Goal: Contribute content

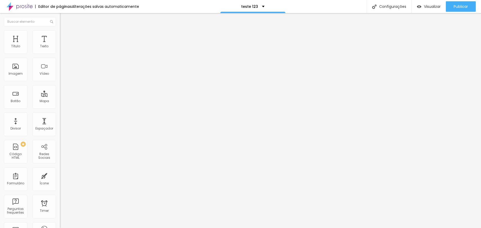
click at [60, 74] on div at bounding box center [90, 65] width 60 height 40
click at [60, 71] on div at bounding box center [90, 65] width 60 height 40
click at [60, 34] on li "Avançado" at bounding box center [90, 32] width 60 height 5
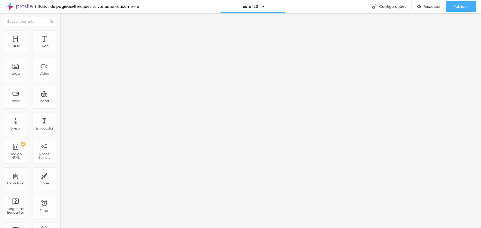
click at [60, 30] on li "Conteúdo" at bounding box center [90, 27] width 60 height 5
click at [60, 45] on div "0 caracteres" at bounding box center [90, 42] width 60 height 7
click at [60, 45] on img at bounding box center [61, 43] width 3 height 3
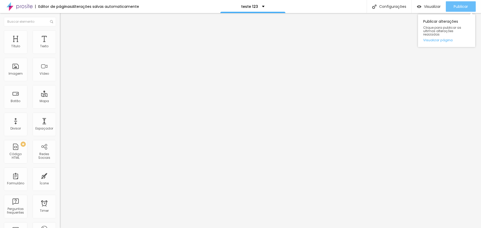
click at [463, 11] on div "Publicar" at bounding box center [461, 6] width 14 height 10
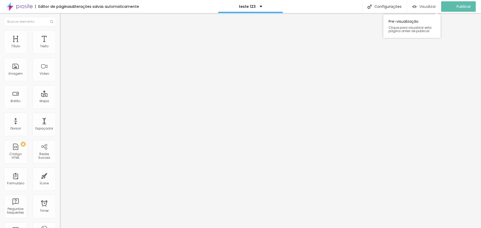
click at [434, 4] on span "Visualizar" at bounding box center [428, 6] width 17 height 4
